Goal: Information Seeking & Learning: Find specific fact

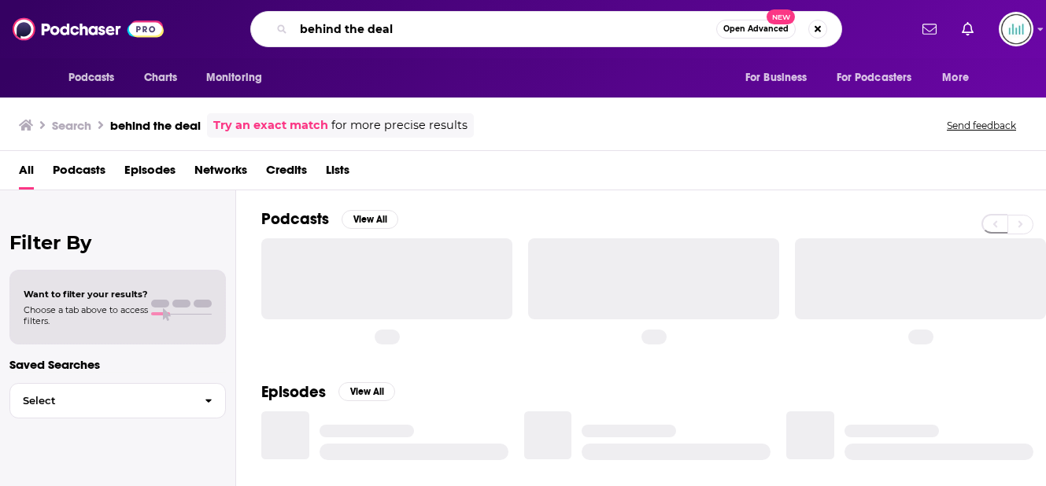
click at [478, 28] on input "behind the deal" at bounding box center [505, 29] width 423 height 25
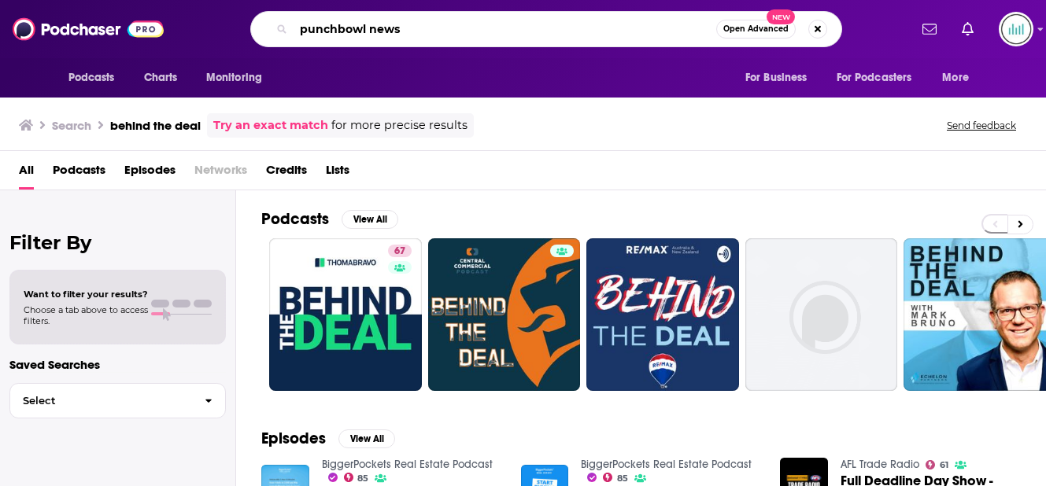
type input "punchbowl news"
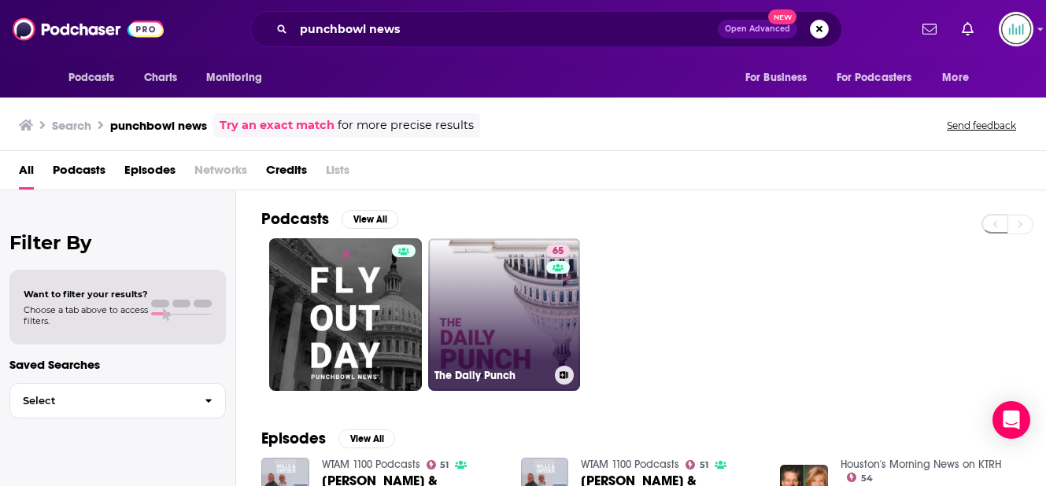
click at [523, 312] on link "65 The Daily Punch" at bounding box center [504, 314] width 153 height 153
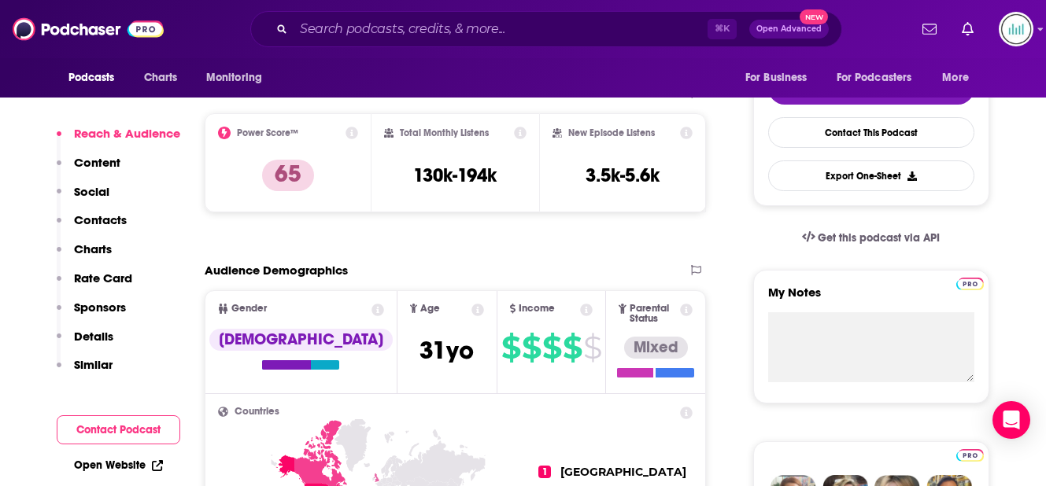
scroll to position [362, 0]
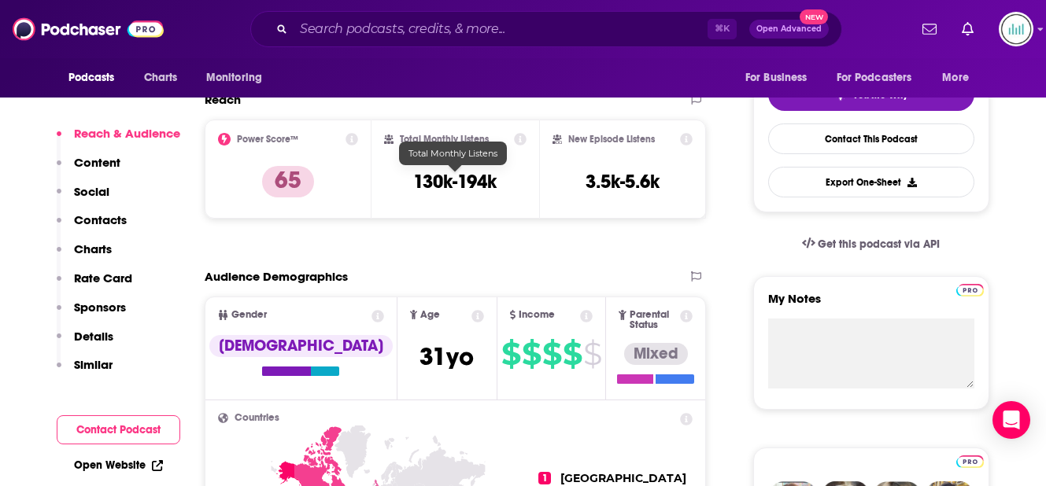
click at [465, 177] on h3 "130k-194k" at bounding box center [454, 182] width 83 height 24
copy div "130k-194k"
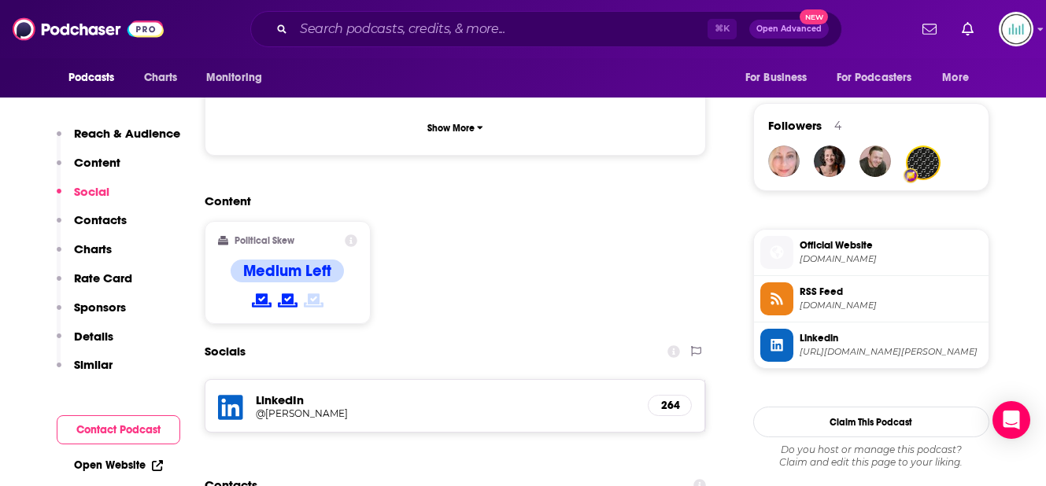
scroll to position [1112, 0]
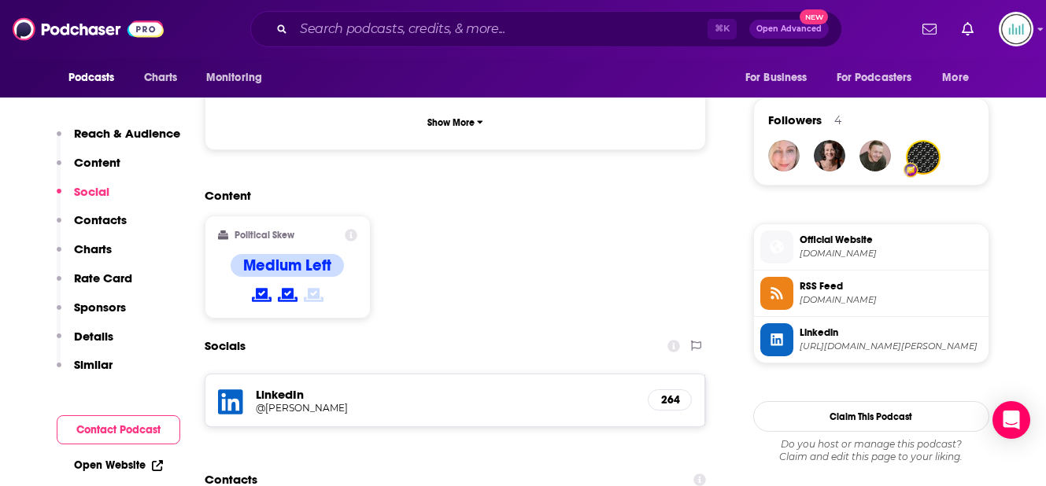
click at [838, 236] on span "Official Website" at bounding box center [891, 240] width 183 height 14
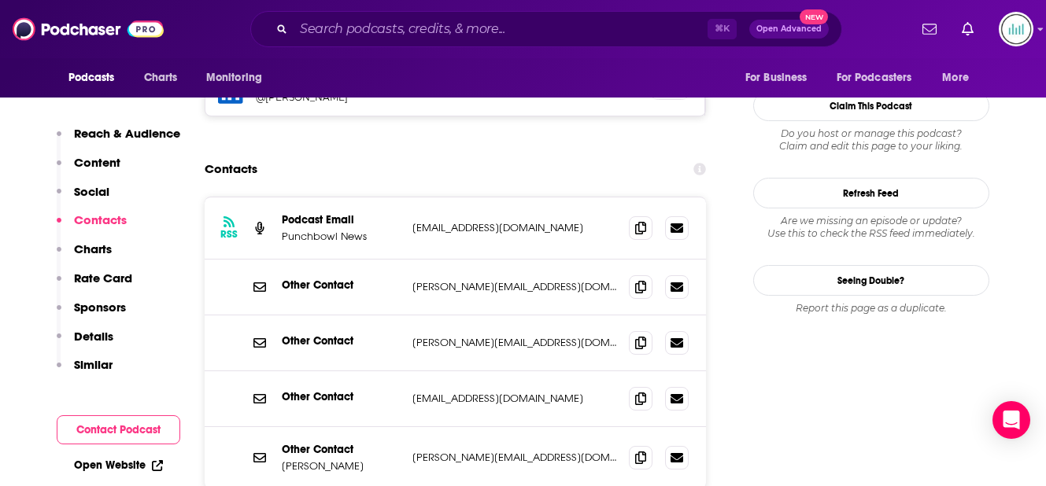
scroll to position [1426, 0]
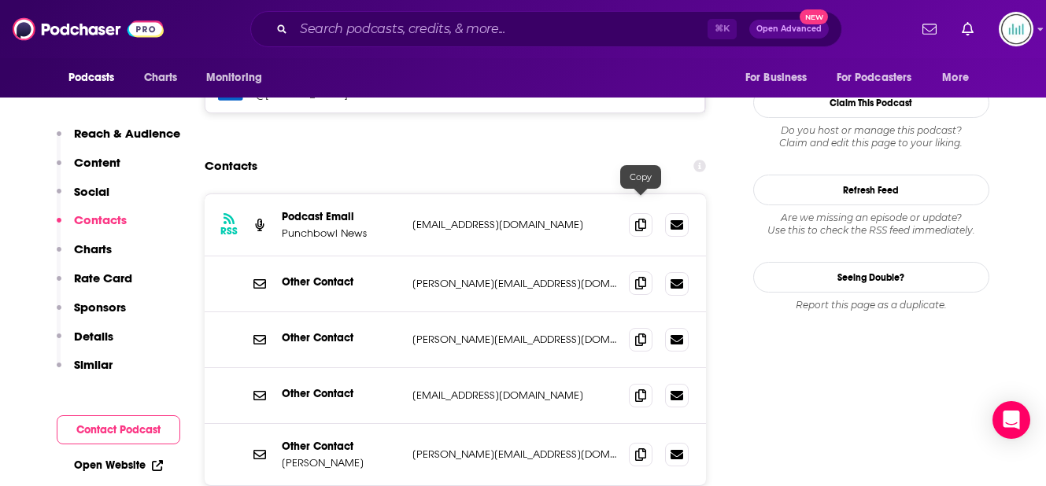
click at [640, 277] on icon at bounding box center [640, 283] width 11 height 13
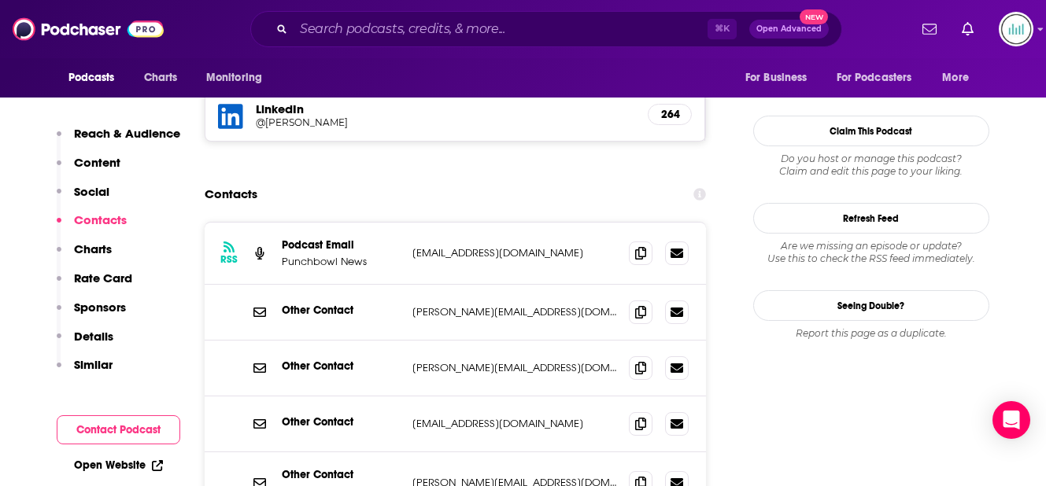
scroll to position [1397, 0]
click at [638, 242] on span at bounding box center [641, 254] width 24 height 24
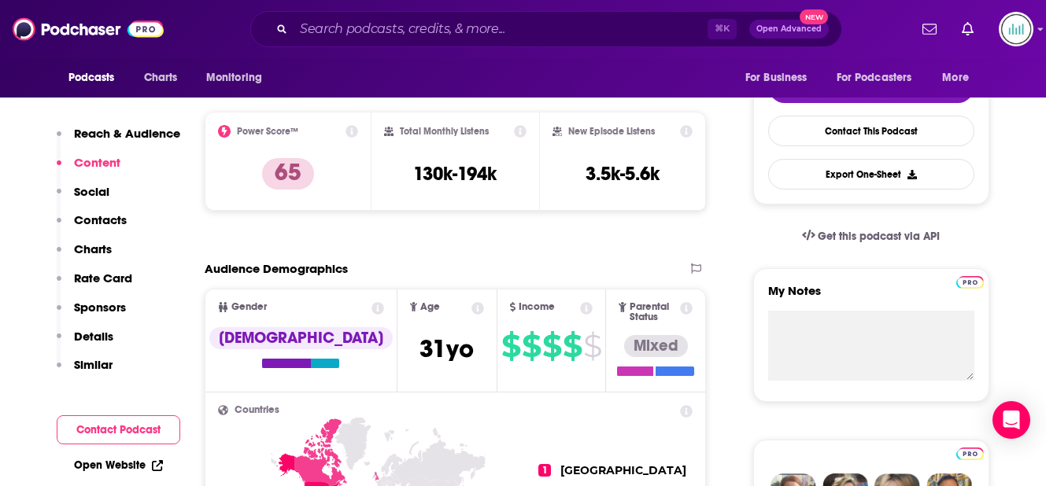
scroll to position [0, 0]
